Goal: Navigation & Orientation: Find specific page/section

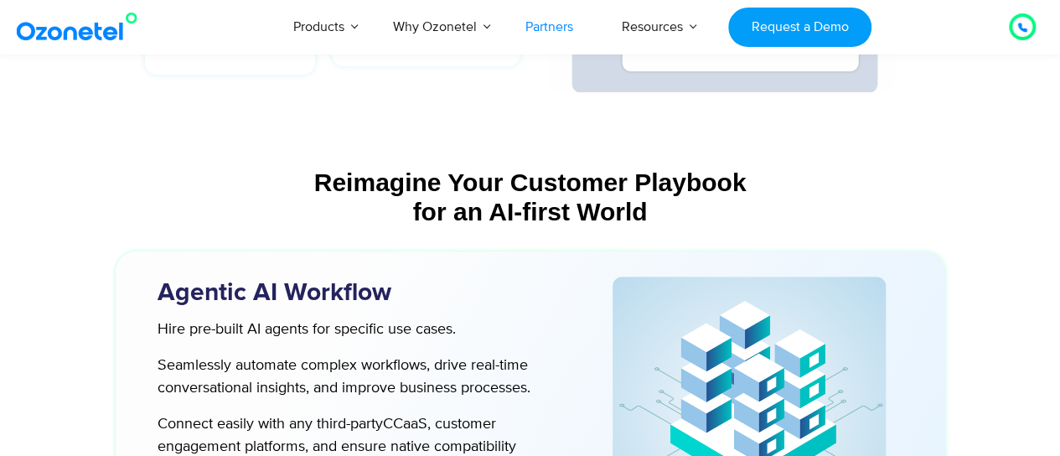
scroll to position [3941, 0]
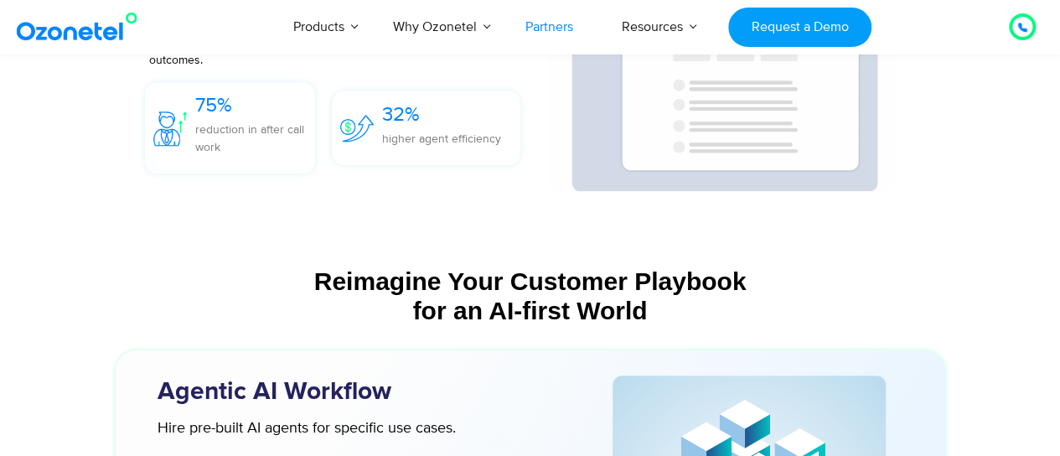
click at [552, 31] on link "Partners" at bounding box center [549, 26] width 96 height 55
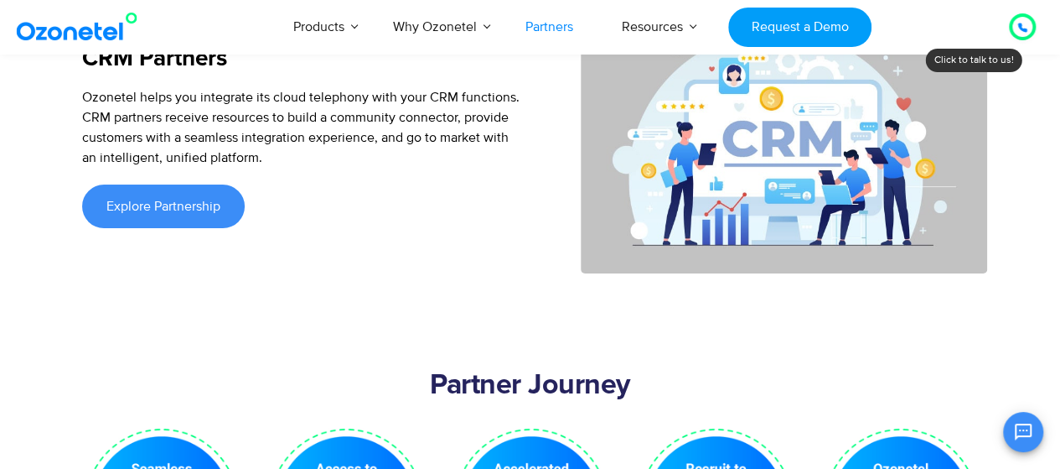
scroll to position [3122, 0]
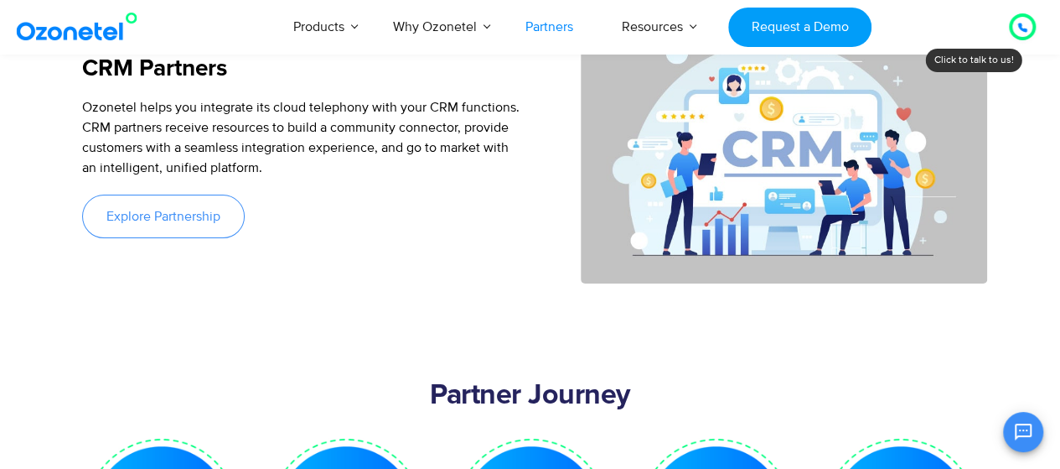
click at [176, 214] on span "Explore Partnership" at bounding box center [163, 216] width 114 height 13
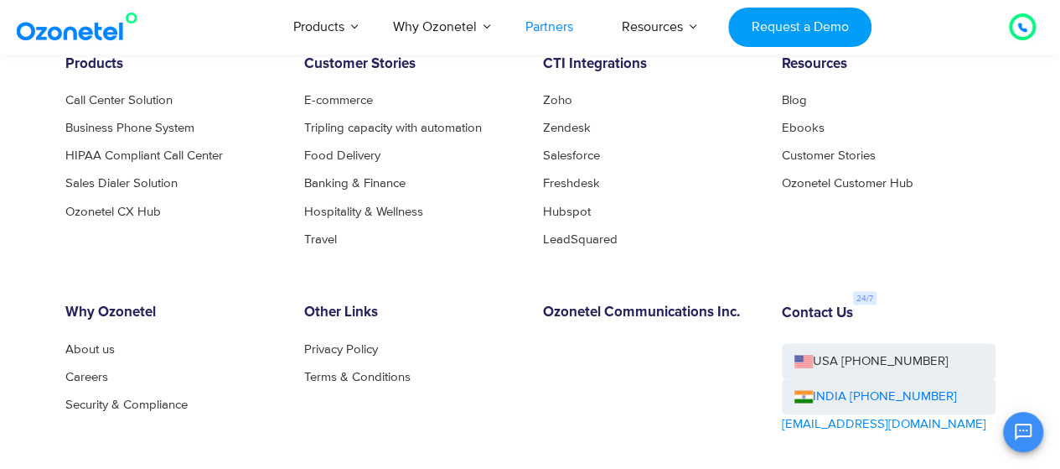
scroll to position [4738, 0]
